Goal: Check status: Check status

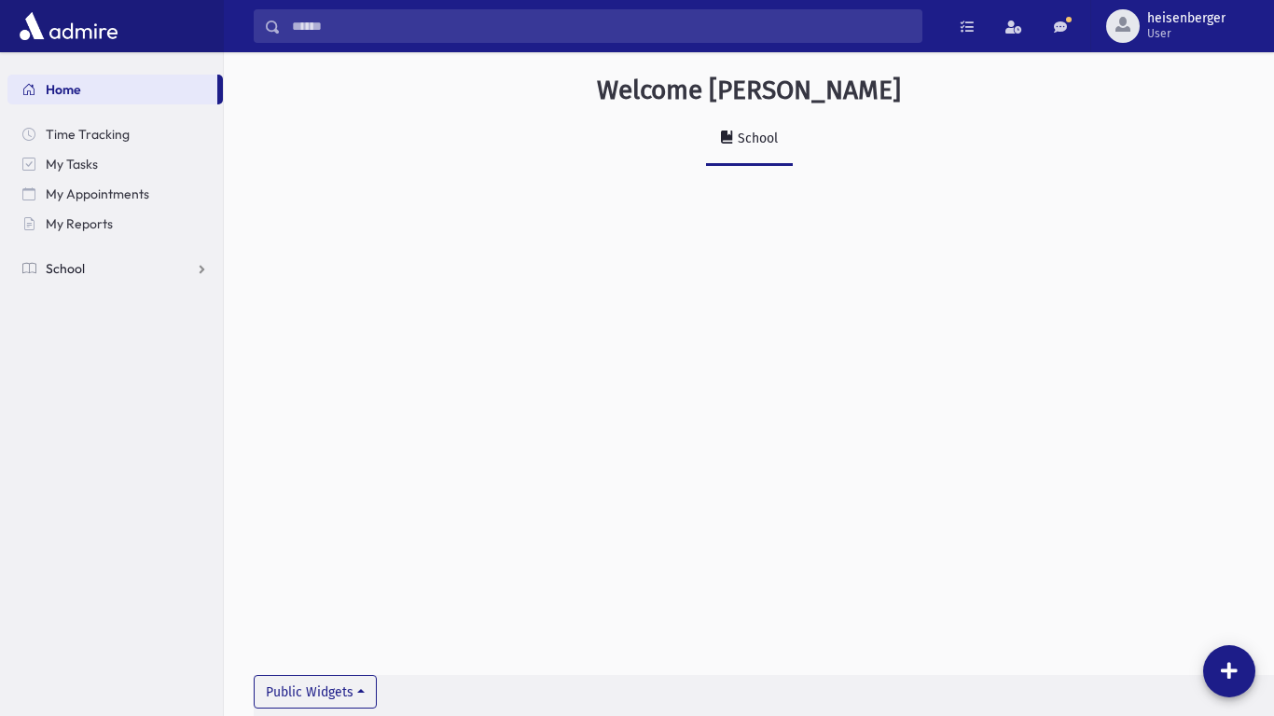
click at [56, 263] on span "School" at bounding box center [65, 268] width 39 height 17
click at [99, 322] on span "Attendance" at bounding box center [90, 328] width 69 height 17
click at [81, 394] on span "List" at bounding box center [81, 388] width 21 height 17
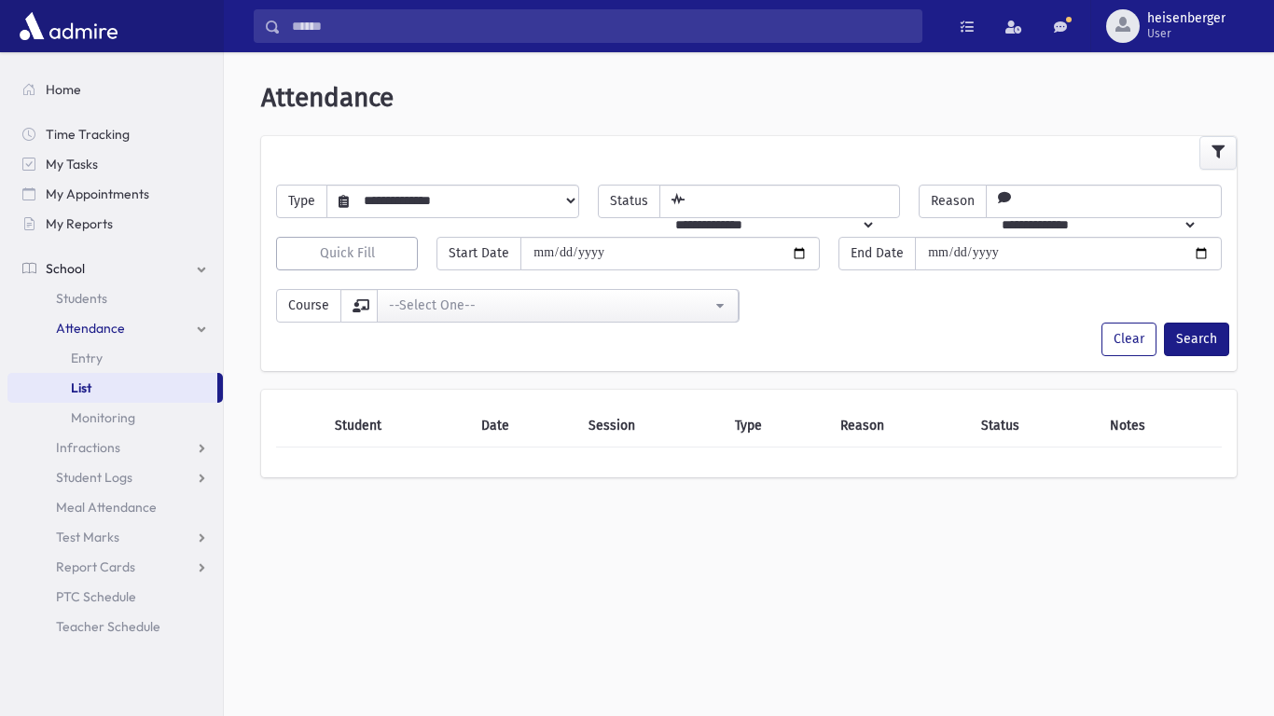
click at [96, 321] on span "Attendance" at bounding box center [90, 328] width 69 height 17
click at [105, 382] on link "List" at bounding box center [112, 388] width 210 height 30
click at [1204, 310] on div "**********" at bounding box center [749, 298] width 965 height 49
click at [1202, 326] on button "Search" at bounding box center [1196, 340] width 65 height 34
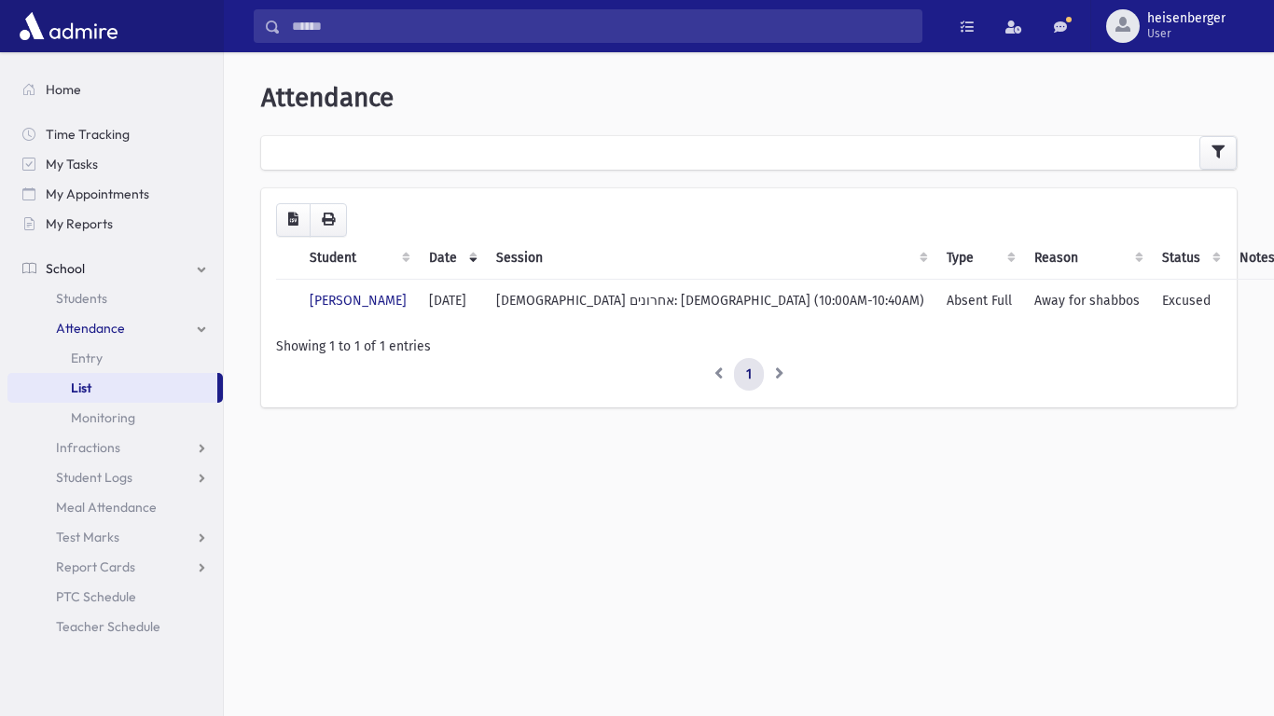
scroll to position [1, 0]
